Goal: Check status

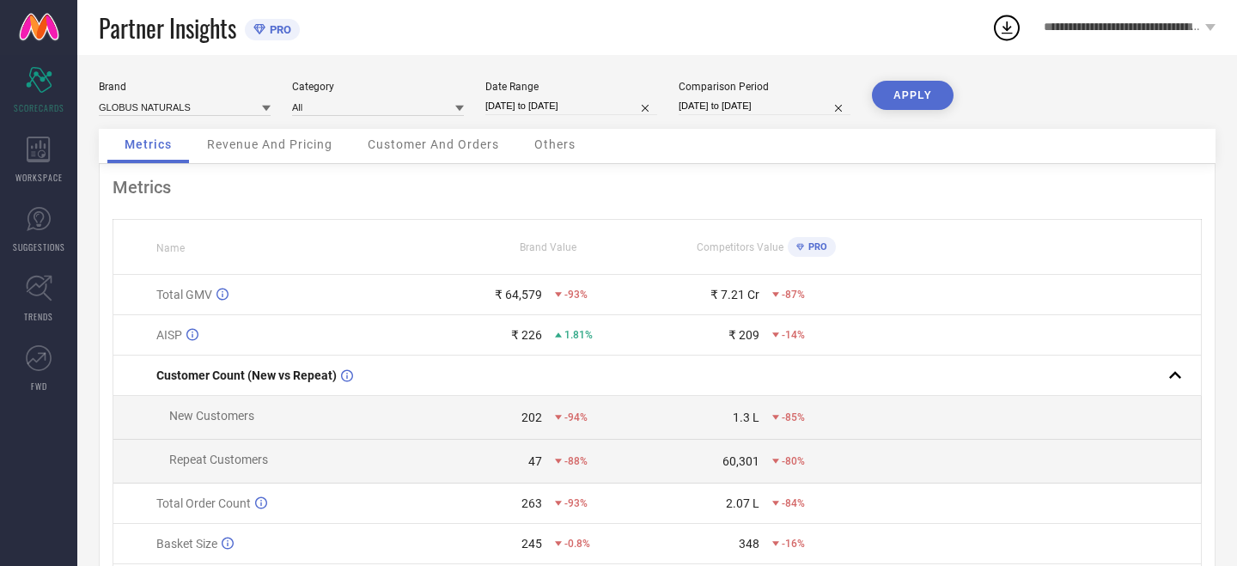
click at [609, 107] on input "[DATE] to [DATE]" at bounding box center [571, 106] width 172 height 18
select select "8"
select select "2025"
select select "9"
select select "2025"
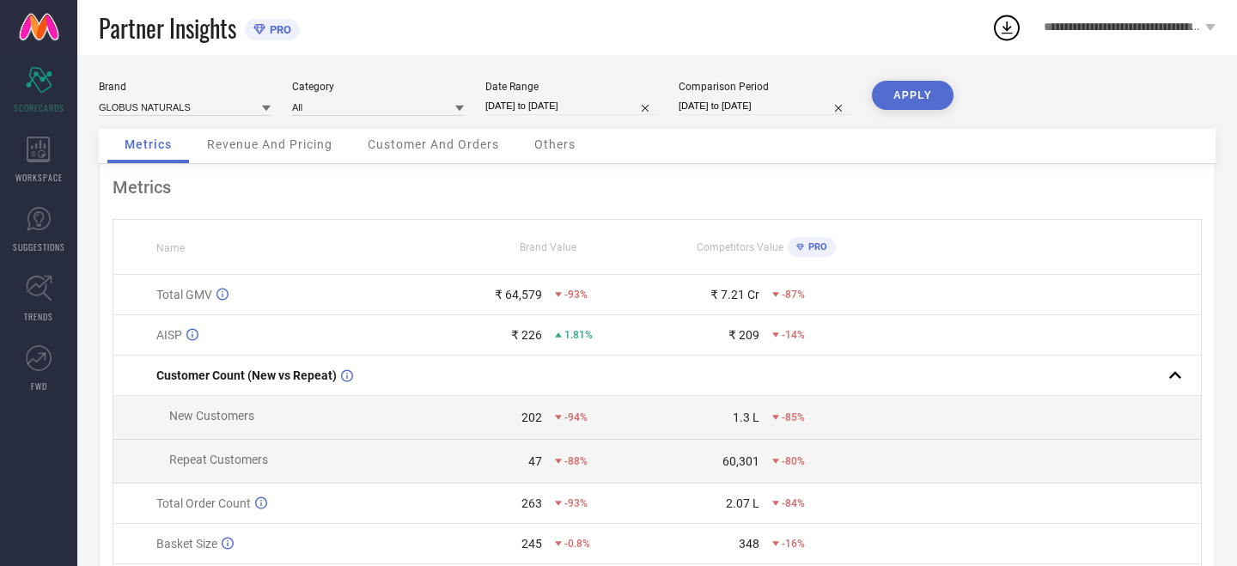
click at [899, 97] on button "APPLY" at bounding box center [913, 95] width 82 height 29
click at [611, 102] on input "[DATE] to [DATE]" at bounding box center [571, 106] width 172 height 18
select select "8"
select select "2025"
select select "9"
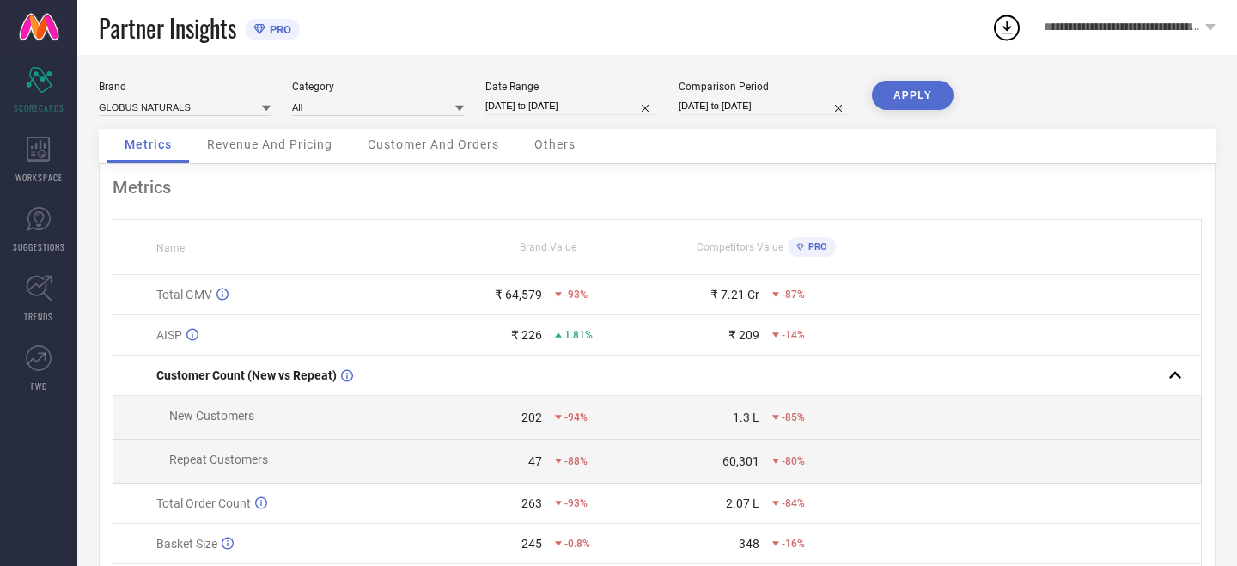
select select "2025"
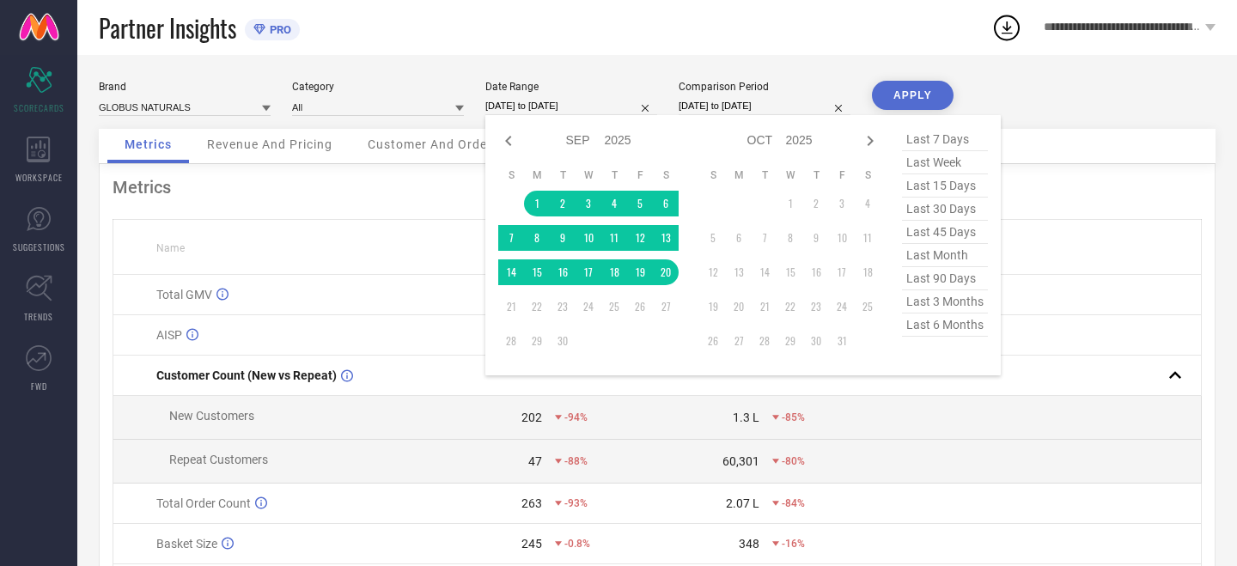
click at [944, 144] on span "last 7 days" at bounding box center [945, 139] width 86 height 23
type input "[DATE] to [DATE]"
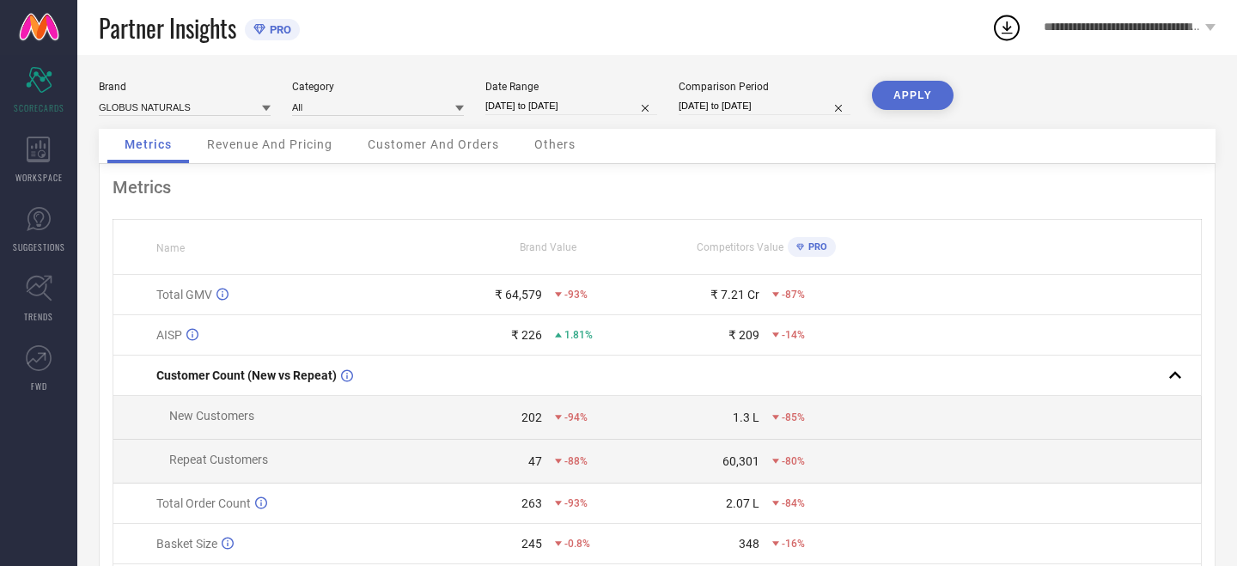
click at [900, 101] on button "APPLY" at bounding box center [913, 95] width 82 height 29
click at [624, 110] on input "[DATE] to [DATE]" at bounding box center [571, 106] width 172 height 18
select select "8"
select select "2025"
select select "9"
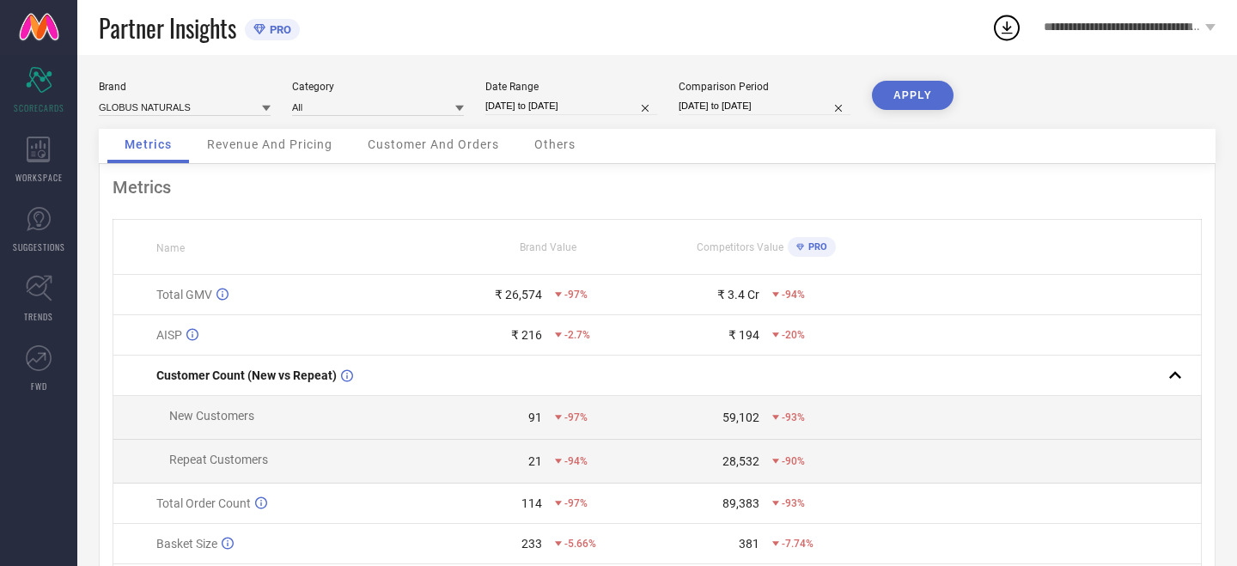
select select "2025"
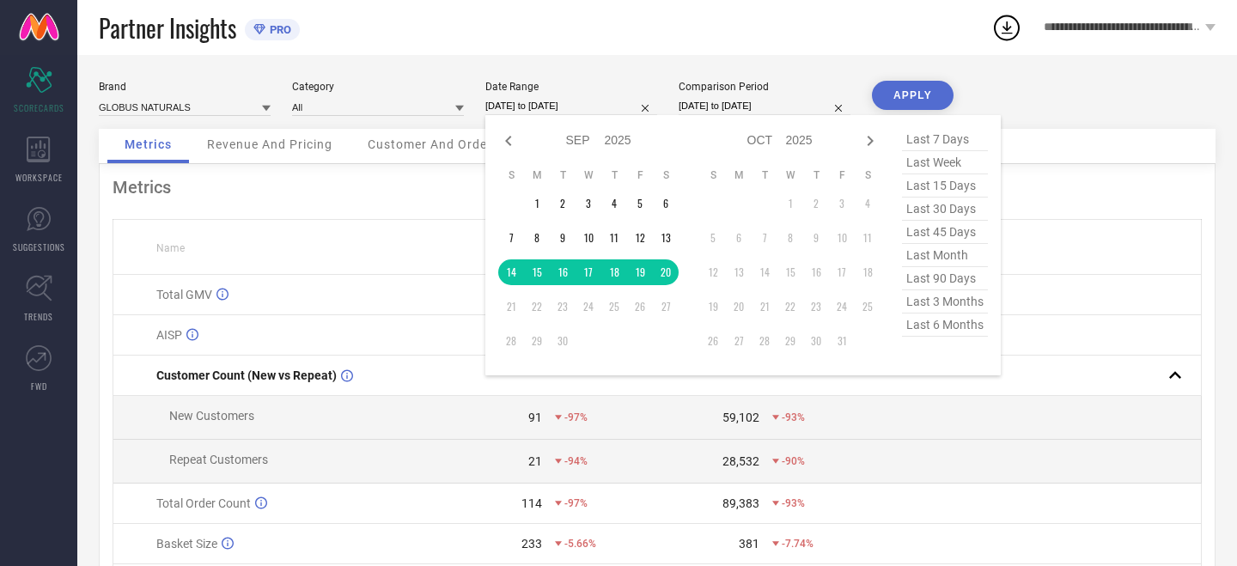
click at [932, 168] on span "last week" at bounding box center [945, 162] width 86 height 23
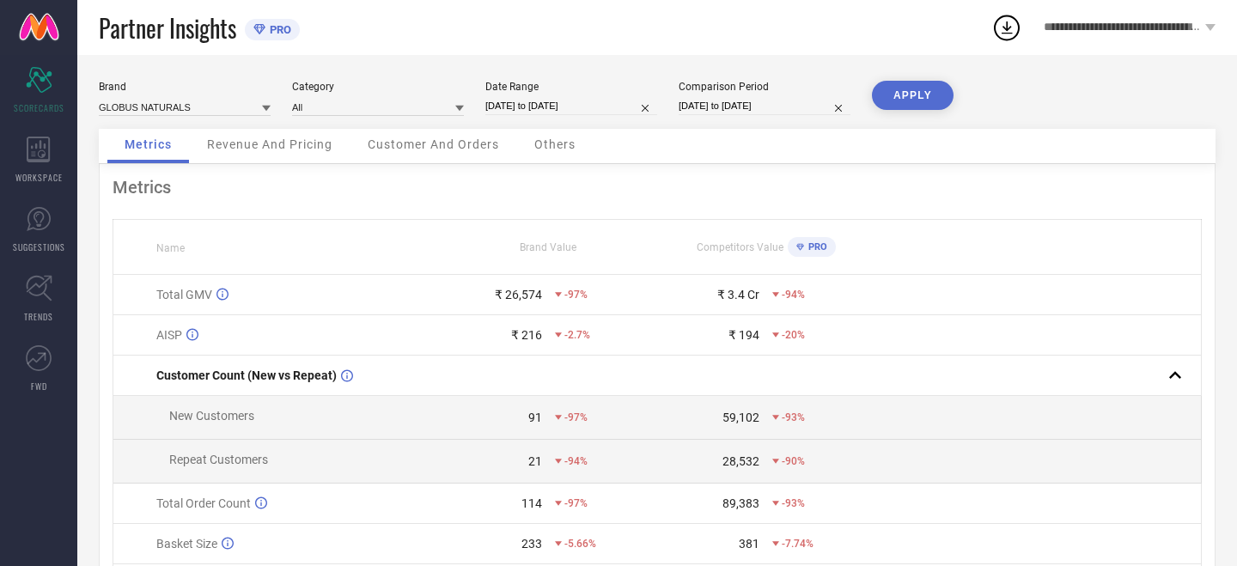
click at [895, 92] on button "APPLY" at bounding box center [913, 95] width 82 height 29
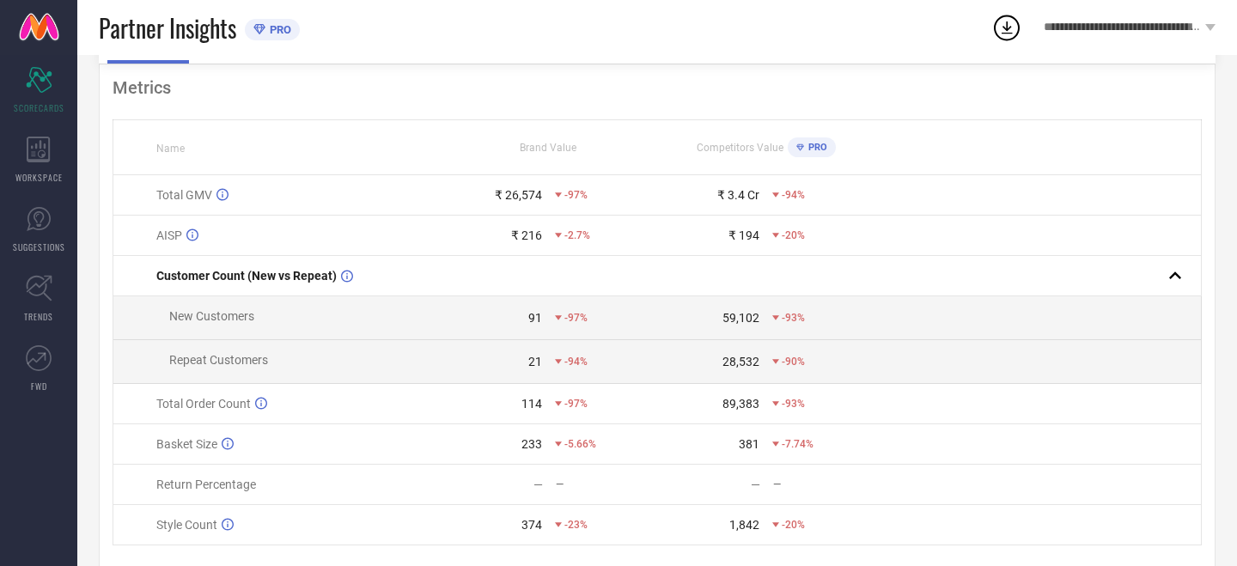
scroll to position [153, 0]
